Goal: Check status: Check status

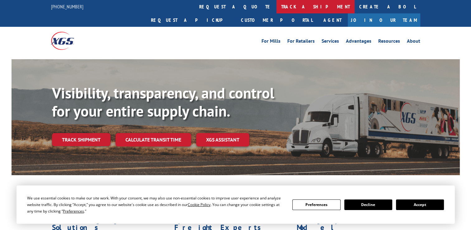
click at [276, 3] on link "track a shipment" at bounding box center [315, 6] width 78 height 13
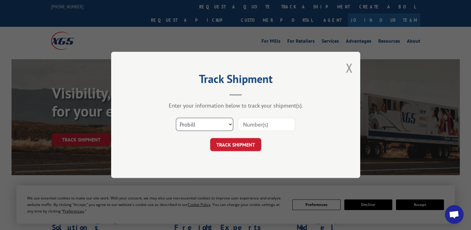
click at [195, 125] on select "Select category... Probill BOL PO" at bounding box center [204, 124] width 57 height 13
select select "po"
click at [176, 118] on select "Select category... Probill BOL PO" at bounding box center [204, 124] width 57 height 13
click at [254, 121] on input at bounding box center [266, 124] width 57 height 13
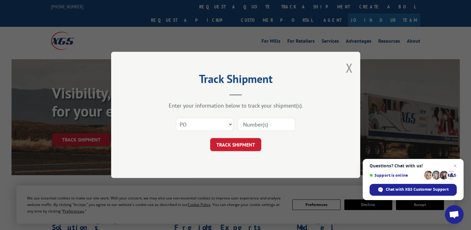
paste input "07512229"
type input "07512229"
click at [246, 140] on button "TRACK SHIPMENT" at bounding box center [235, 144] width 51 height 13
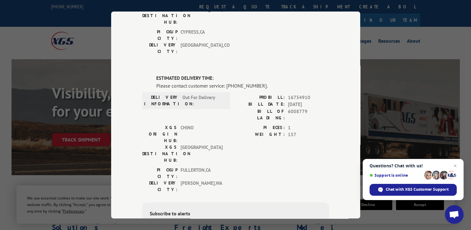
scroll to position [210, 0]
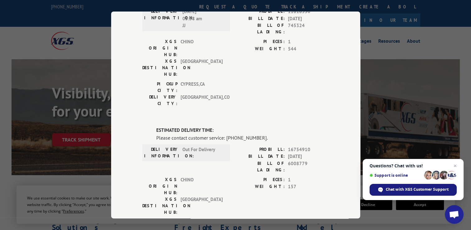
click at [409, 191] on span "Chat with XGS Customer Support" at bounding box center [416, 189] width 63 height 6
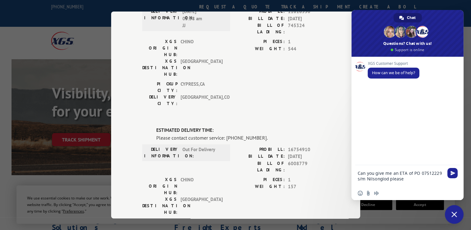
type textarea "Can you give me an ETA of PO 07512229 s/m Nilsonglod please?"
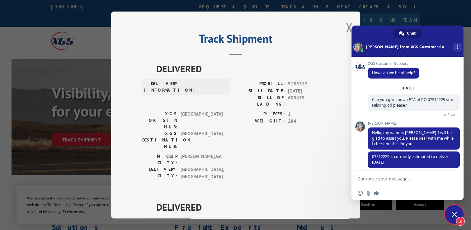
scroll to position [6, 0]
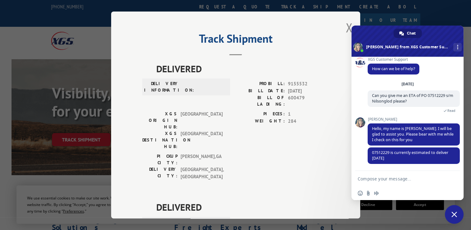
click at [395, 175] on textarea "Compose your message..." at bounding box center [400, 178] width 87 height 16
type textarea "Thank you [PERSON_NAME]!"
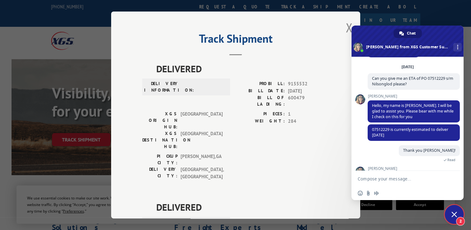
scroll to position [91, 0]
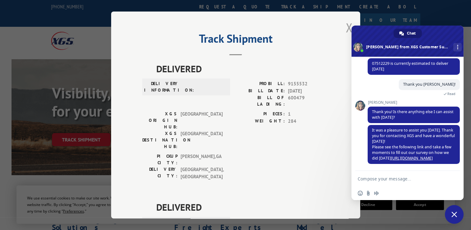
click at [348, 29] on button "Close modal" at bounding box center [348, 27] width 7 height 16
